Goal: Transaction & Acquisition: Obtain resource

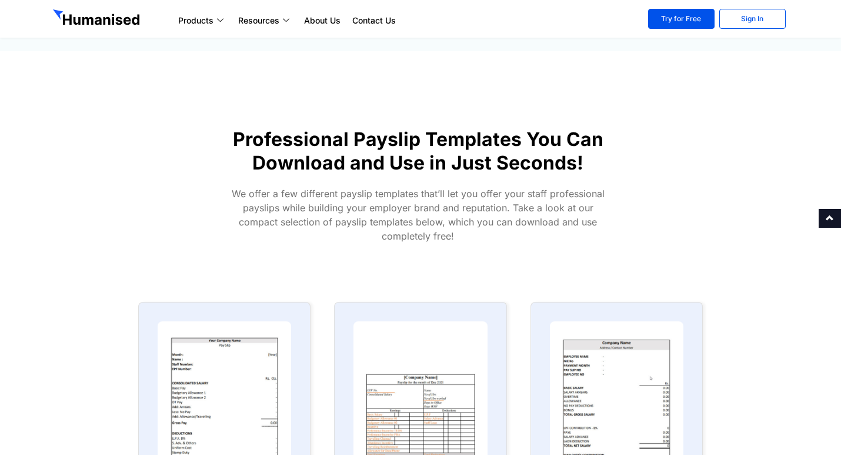
scroll to position [392, 0]
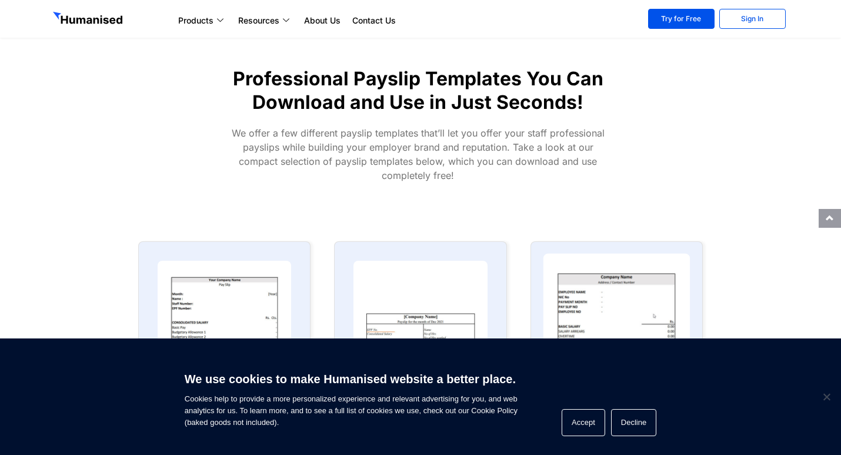
scroll to position [588, 0]
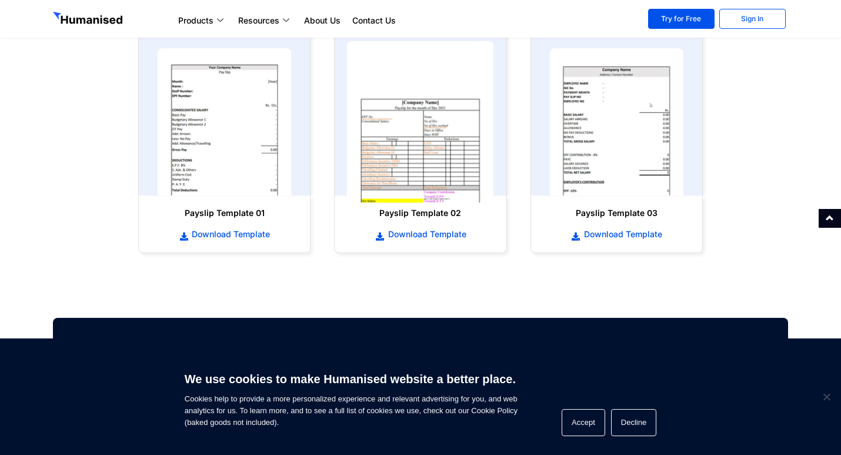
click at [401, 154] on img at bounding box center [420, 122] width 147 height 162
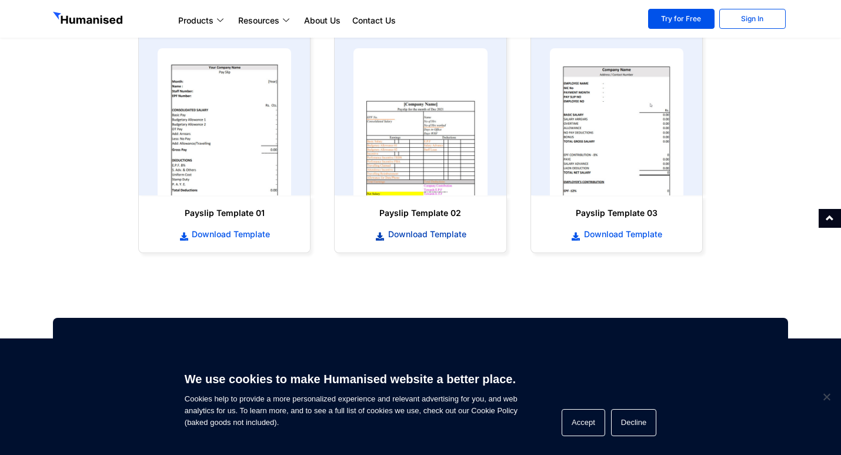
click at [419, 234] on span "Download Template" at bounding box center [425, 234] width 81 height 12
click at [222, 234] on span "Download Template" at bounding box center [229, 234] width 81 height 12
click at [650, 238] on span "Download Template" at bounding box center [621, 234] width 81 height 12
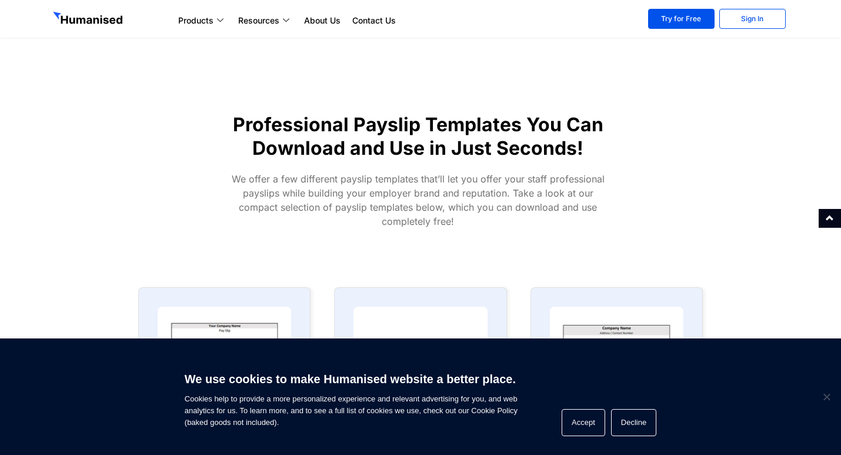
scroll to position [0, 0]
